Goal: Navigation & Orientation: Find specific page/section

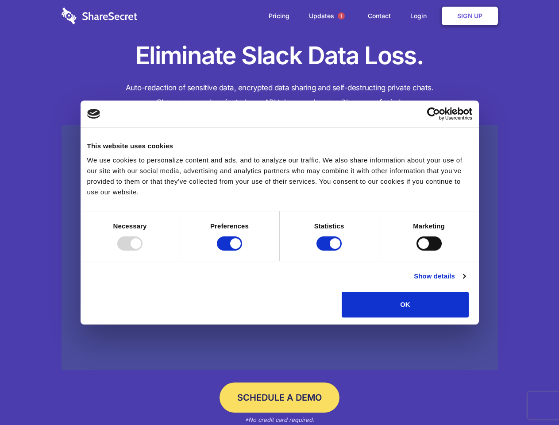
click at [143, 251] on div at bounding box center [129, 243] width 25 height 14
click at [242, 251] on input "Preferences" at bounding box center [229, 243] width 25 height 14
checkbox input "false"
click at [330, 251] on input "Statistics" at bounding box center [329, 243] width 25 height 14
checkbox input "false"
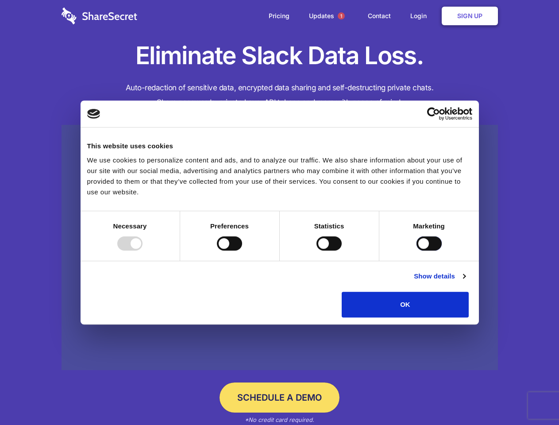
click at [417, 251] on input "Marketing" at bounding box center [429, 243] width 25 height 14
checkbox input "true"
click at [465, 282] on link "Show details" at bounding box center [439, 276] width 51 height 11
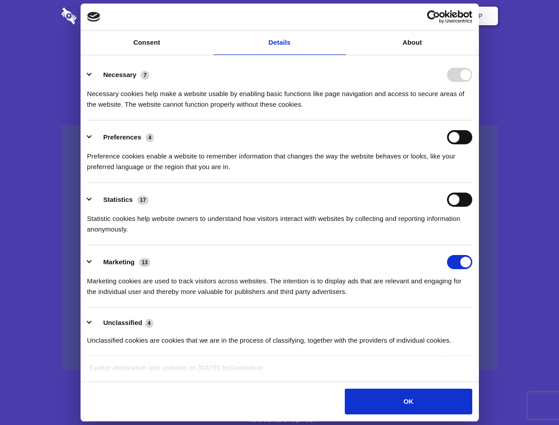
click at [472, 120] on li "Necessary 7 Necessary cookies help make a website usable by enabling basic func…" at bounding box center [279, 89] width 385 height 62
click at [341, 16] on span "1" at bounding box center [341, 15] width 7 height 7
